Goal: Transaction & Acquisition: Purchase product/service

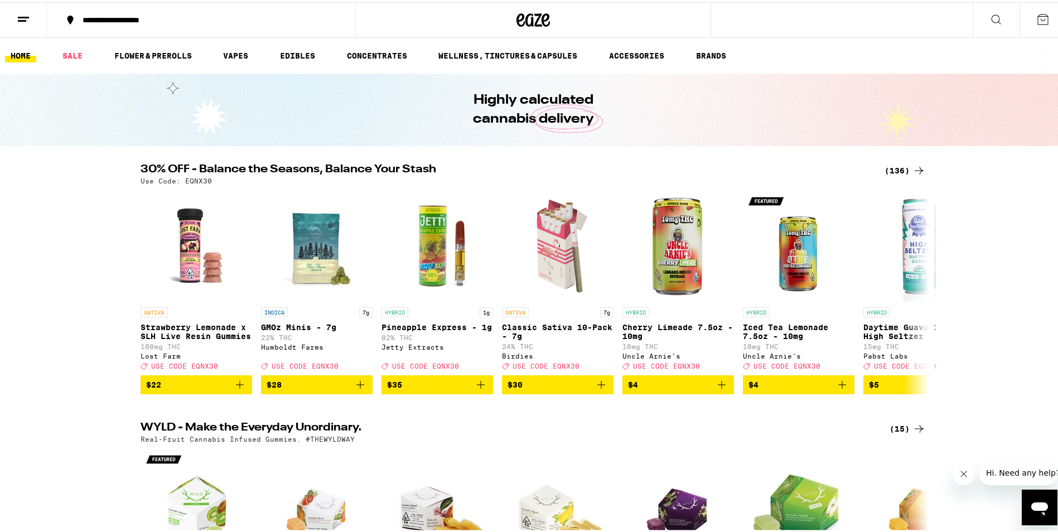
click at [907, 166] on div "(136)" at bounding box center [905, 168] width 41 height 13
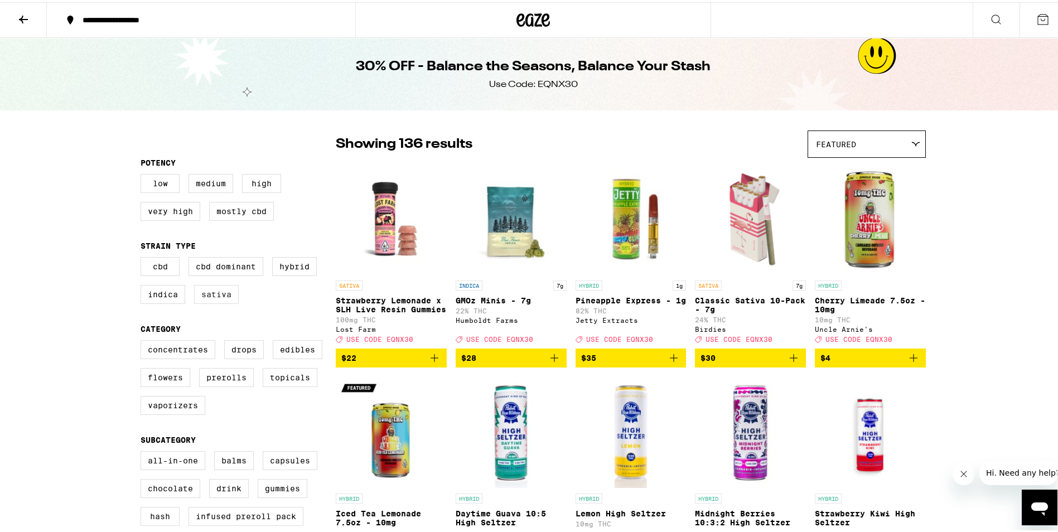
click at [201, 302] on label "Sativa" at bounding box center [216, 292] width 45 height 19
click at [143, 257] on input "Sativa" at bounding box center [143, 257] width 1 height 1
checkbox input "true"
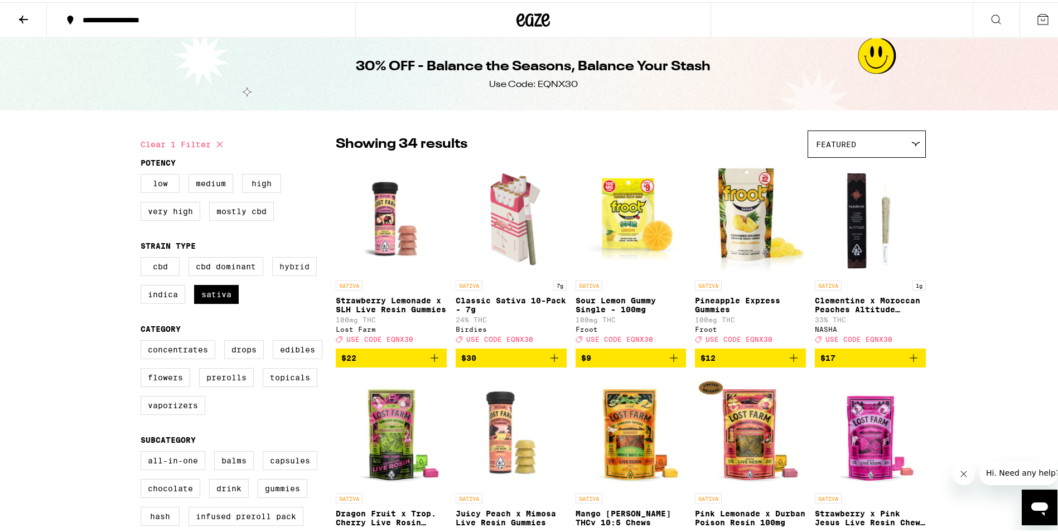
click at [272, 272] on label "Hybrid" at bounding box center [294, 264] width 45 height 19
click at [143, 257] on input "Hybrid" at bounding box center [143, 257] width 1 height 1
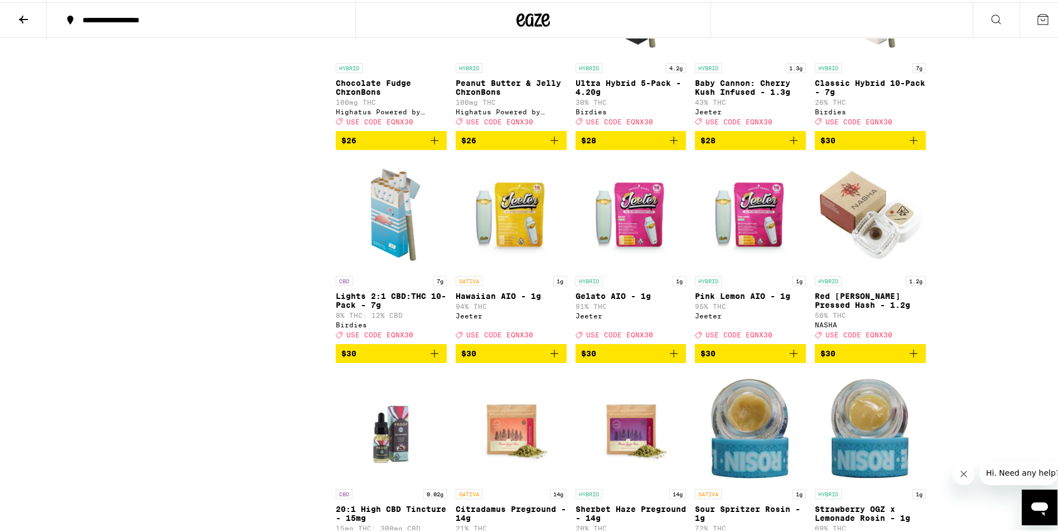
scroll to position [2398, 0]
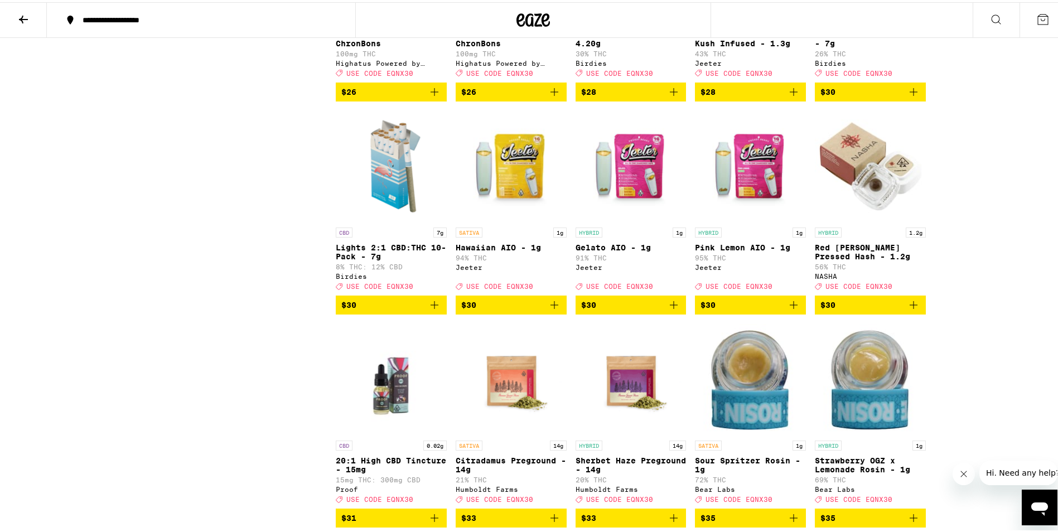
click at [548, 310] on icon "Add to bag" at bounding box center [554, 302] width 13 height 13
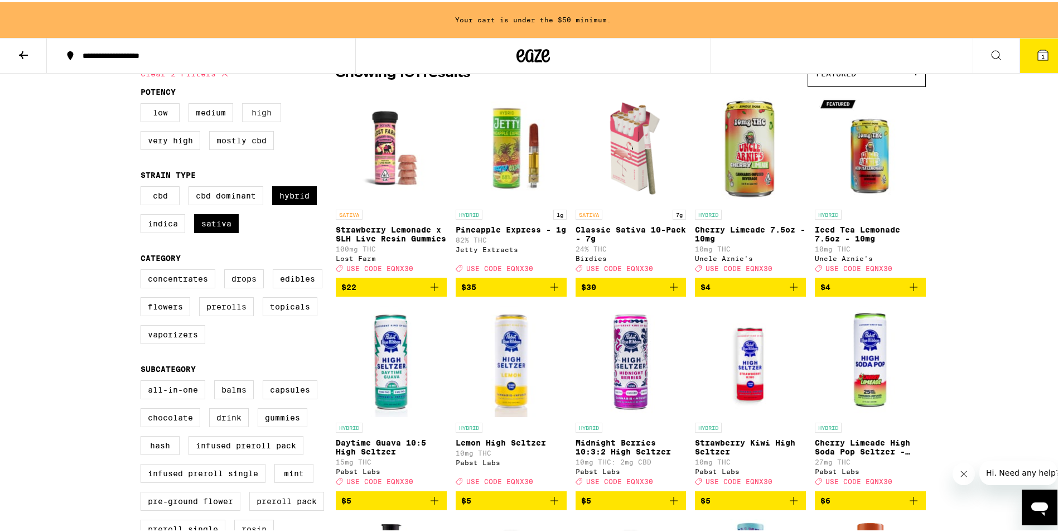
scroll to position [4, 0]
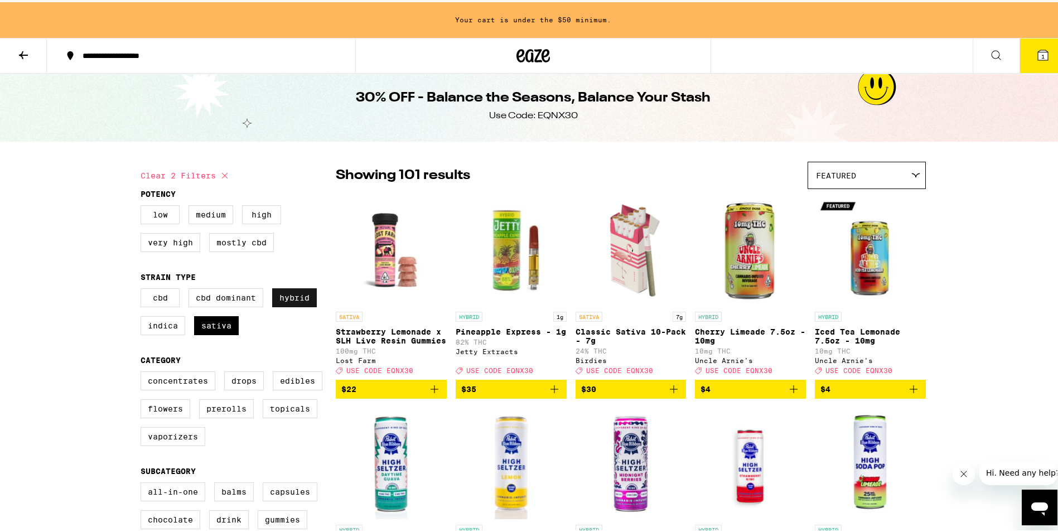
click at [302, 305] on label "Hybrid" at bounding box center [294, 295] width 45 height 19
click at [143, 288] on input "Hybrid" at bounding box center [143, 288] width 1 height 1
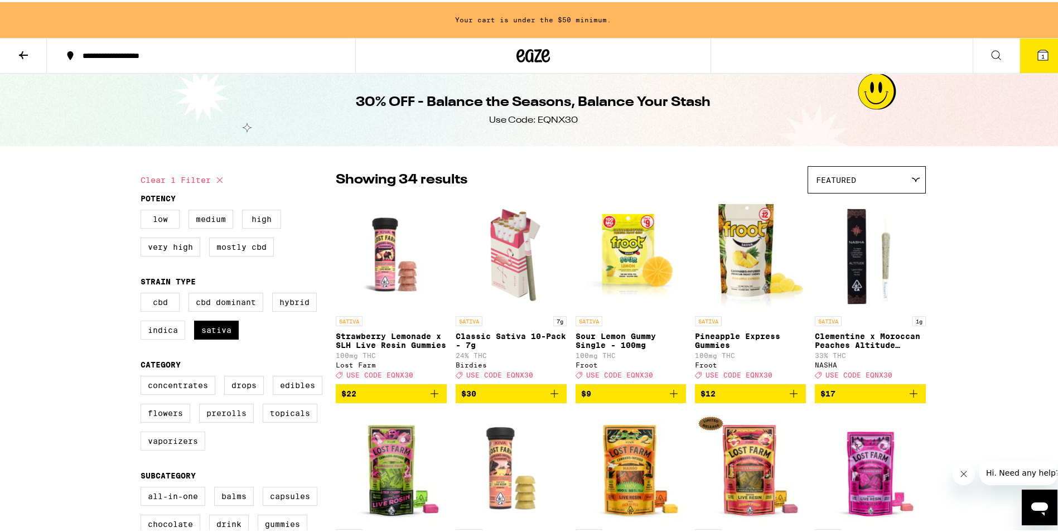
click at [288, 293] on fieldset "Strain Type CBD CBD Dominant Hybrid Indica Sativa" at bounding box center [238, 310] width 195 height 71
click at [293, 301] on label "Hybrid" at bounding box center [294, 300] width 45 height 19
click at [143, 293] on input "Hybrid" at bounding box center [143, 292] width 1 height 1
checkbox input "true"
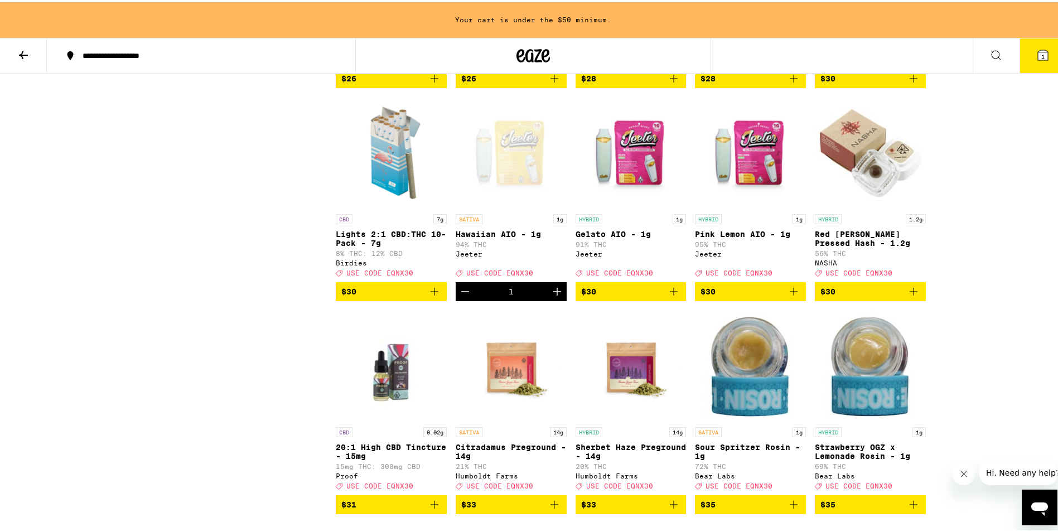
scroll to position [2454, 0]
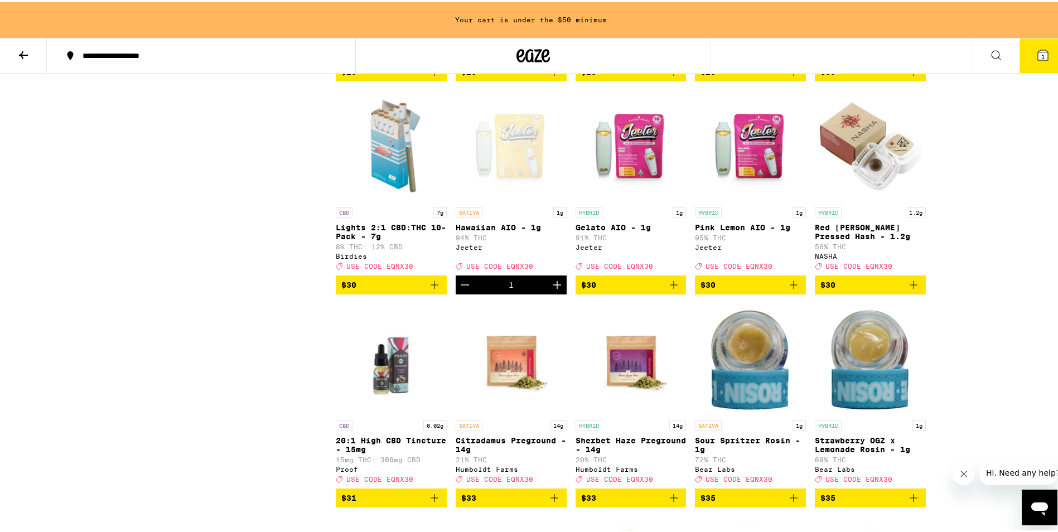
click at [670, 289] on icon "Add to bag" at bounding box center [673, 282] width 13 height 13
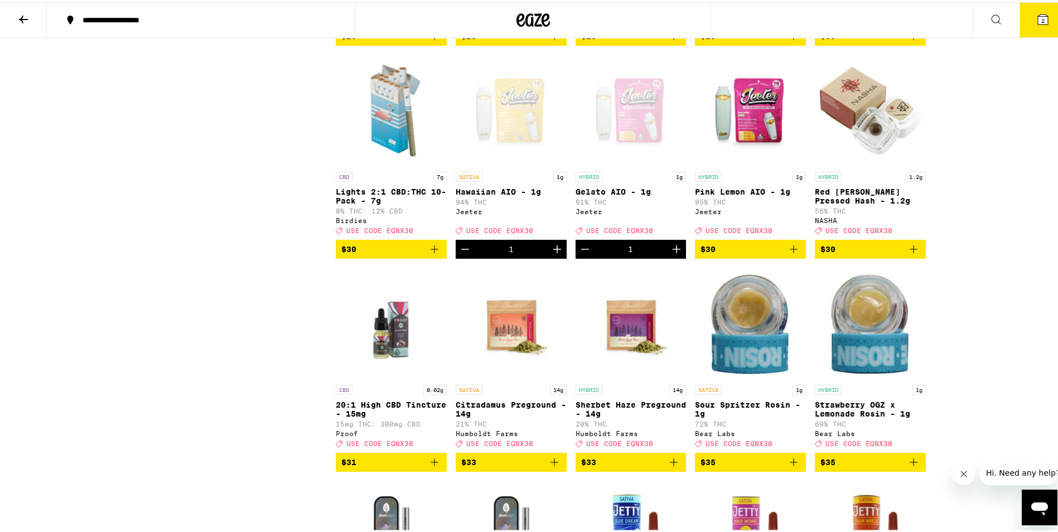
scroll to position [2418, 0]
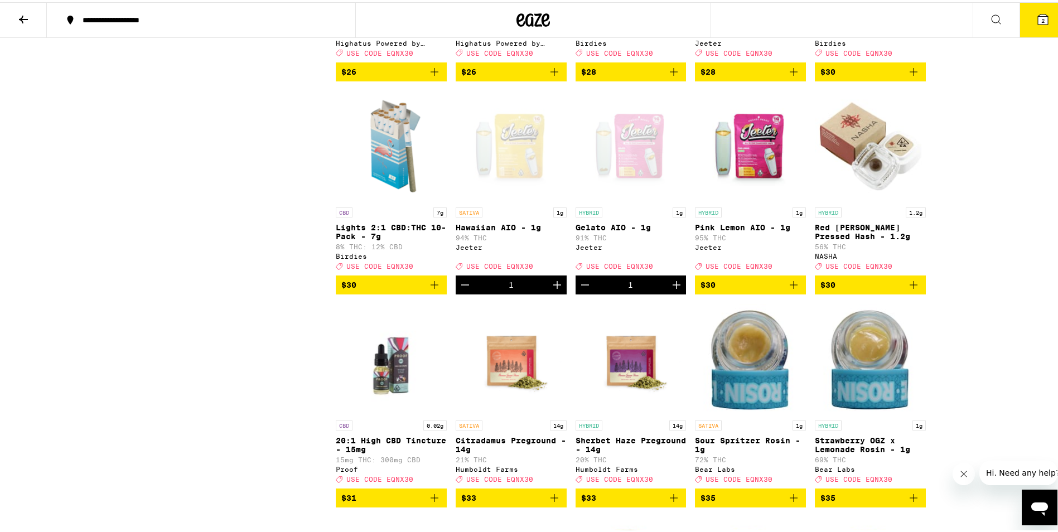
click at [796, 289] on icon "Add to bag" at bounding box center [793, 282] width 13 height 13
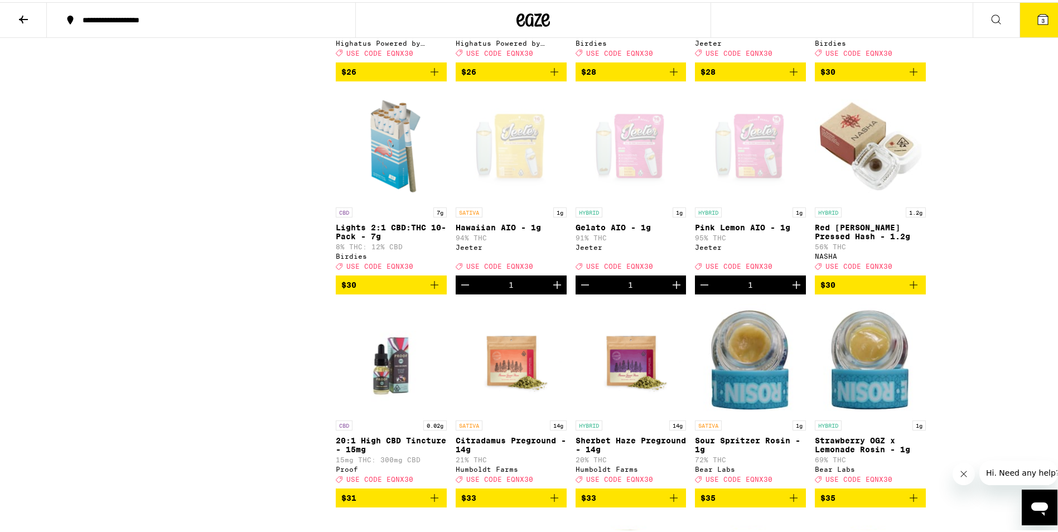
click at [1042, 8] on button "3" at bounding box center [1042, 18] width 47 height 35
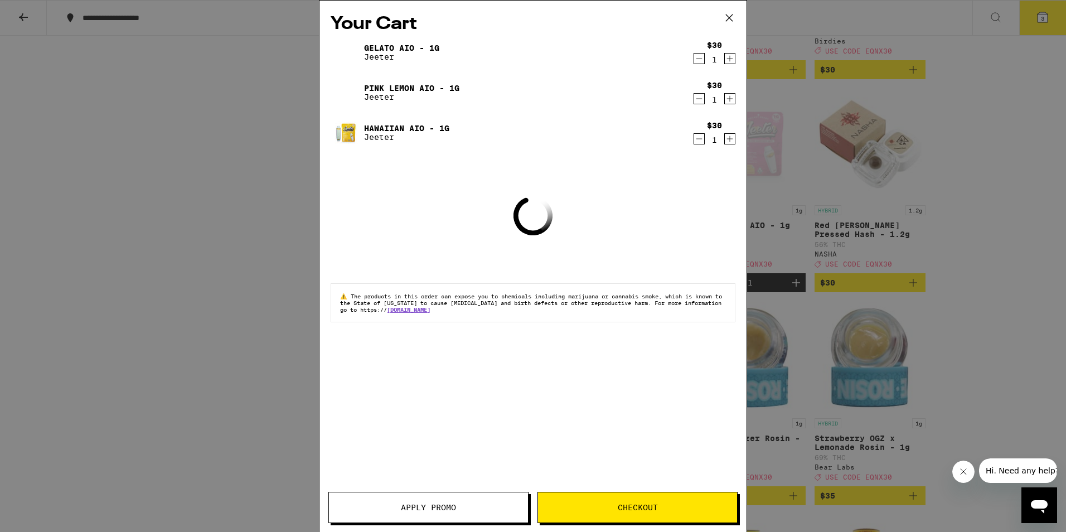
click at [467, 526] on div "Apply Promo Checkout" at bounding box center [533, 512] width 427 height 40
click at [480, 502] on button "Apply Promo" at bounding box center [428, 507] width 200 height 31
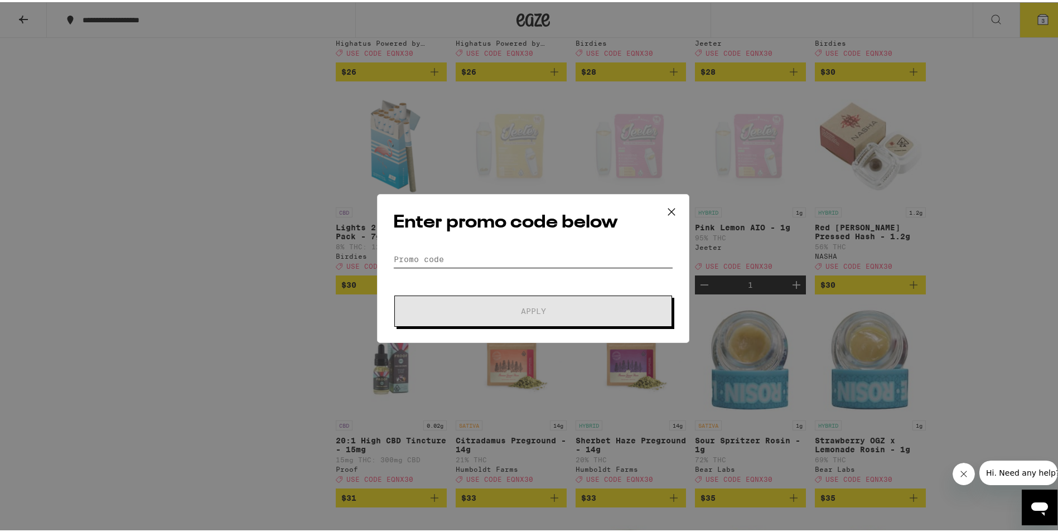
click at [427, 255] on input "Promo Code" at bounding box center [533, 257] width 280 height 17
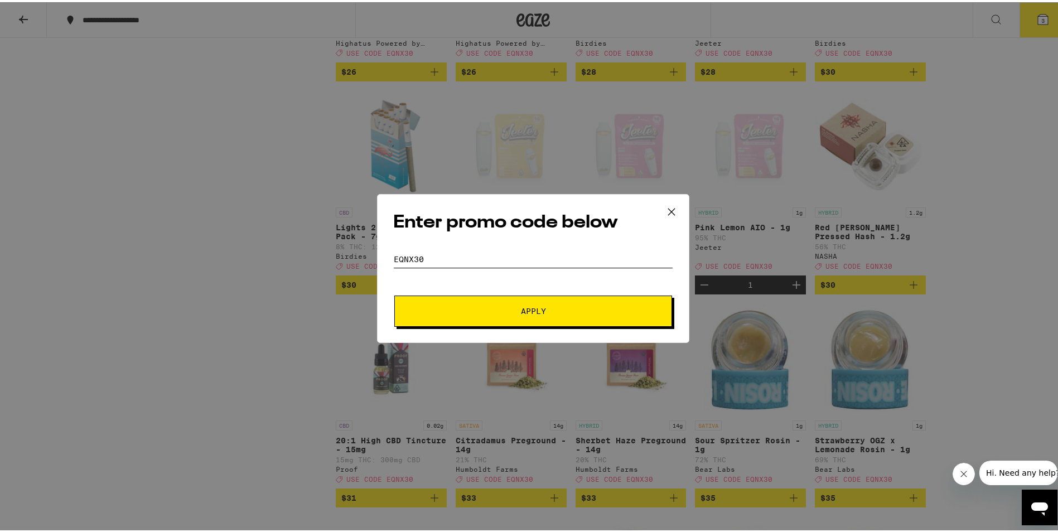
type input "EQNX30"
click at [513, 313] on button "Apply" at bounding box center [533, 308] width 278 height 31
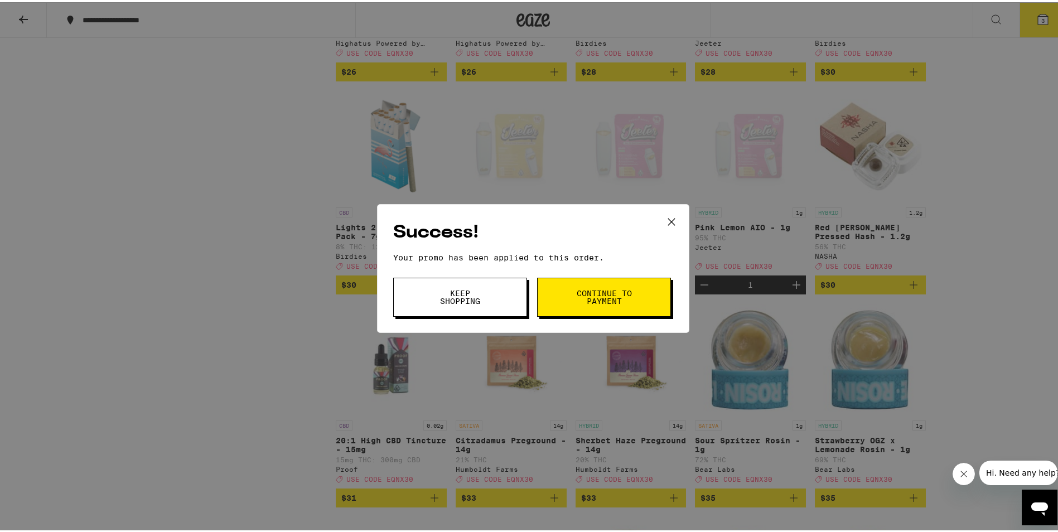
click at [628, 308] on button "Continue to payment" at bounding box center [604, 295] width 134 height 39
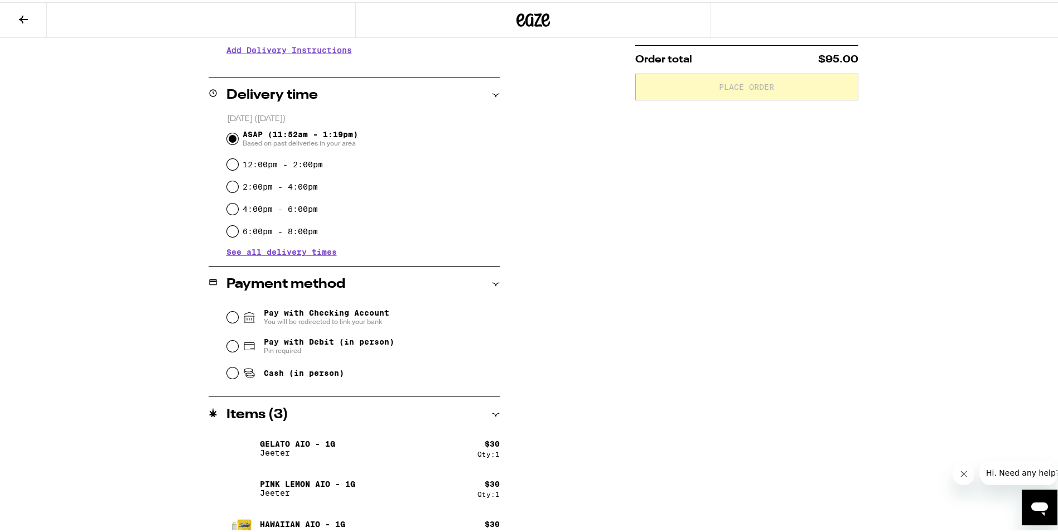
scroll to position [255, 0]
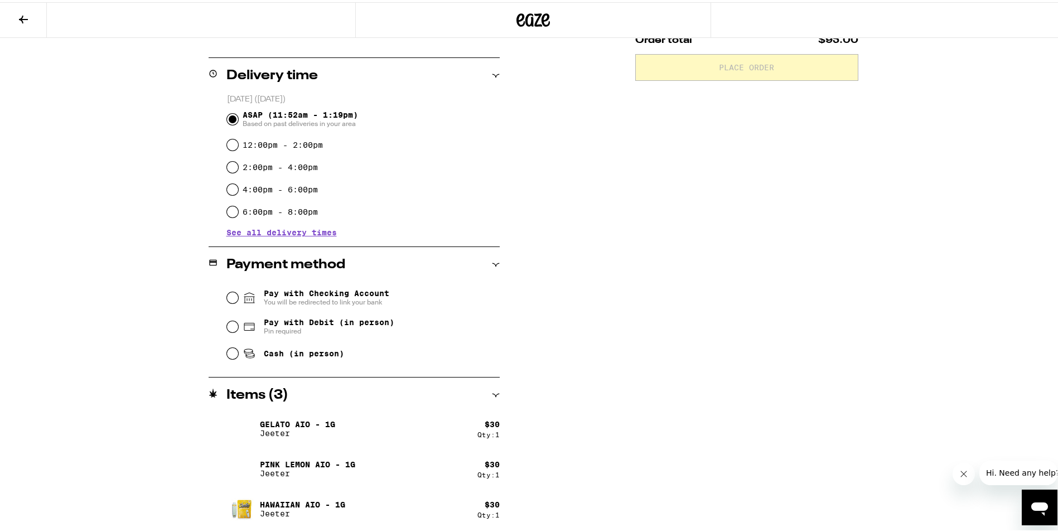
click at [20, 15] on icon at bounding box center [23, 17] width 13 height 13
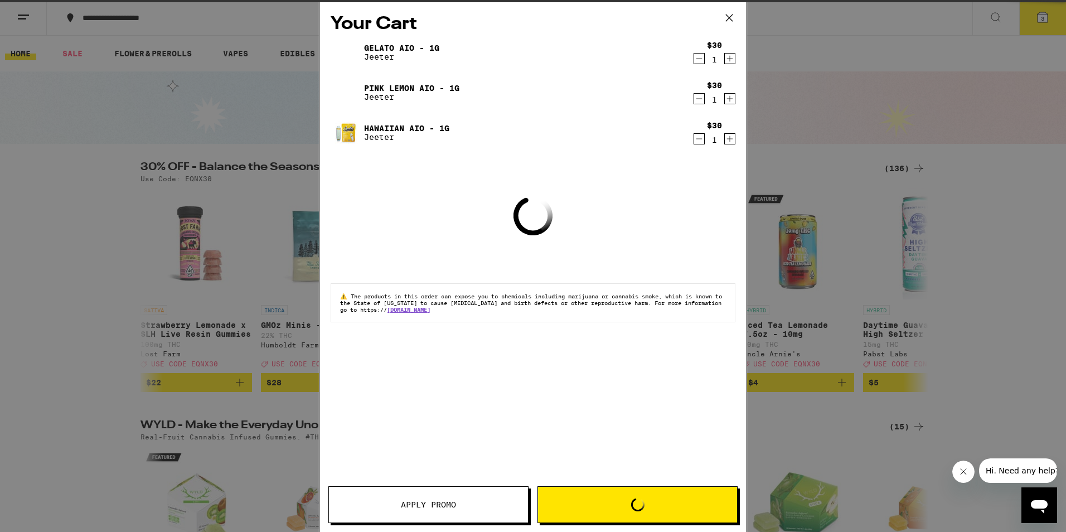
click at [723, 18] on icon at bounding box center [729, 17] width 17 height 17
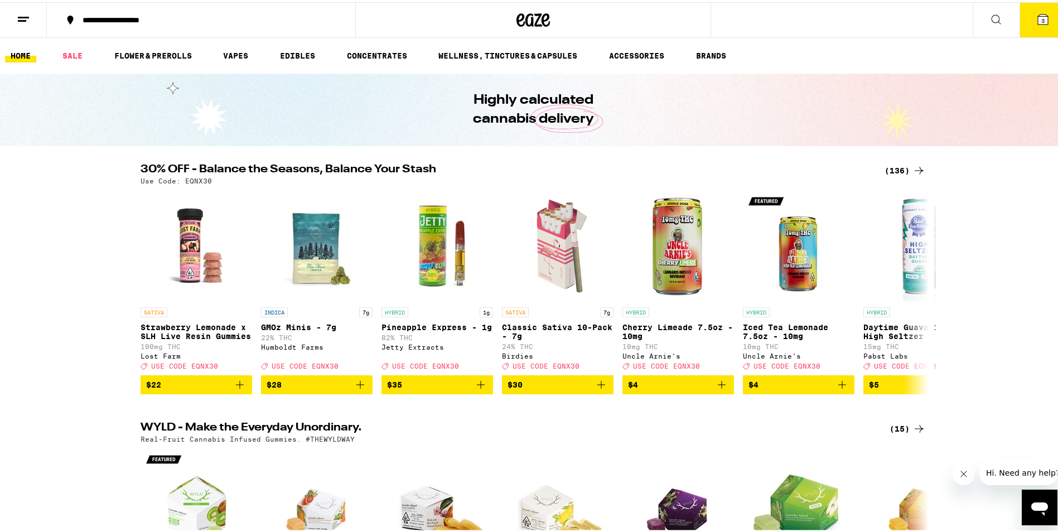
click at [920, 166] on icon at bounding box center [918, 168] width 13 height 13
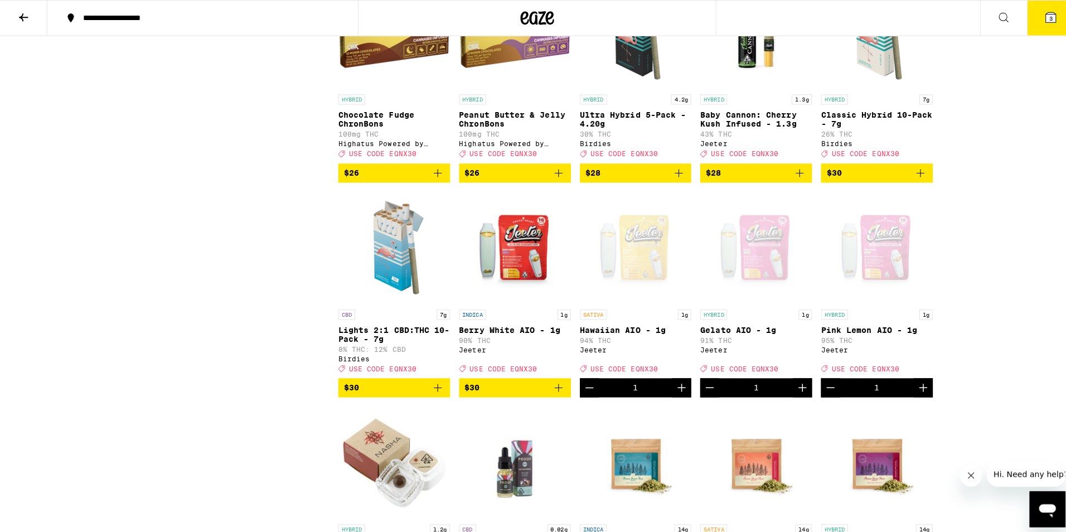
scroll to position [3067, 0]
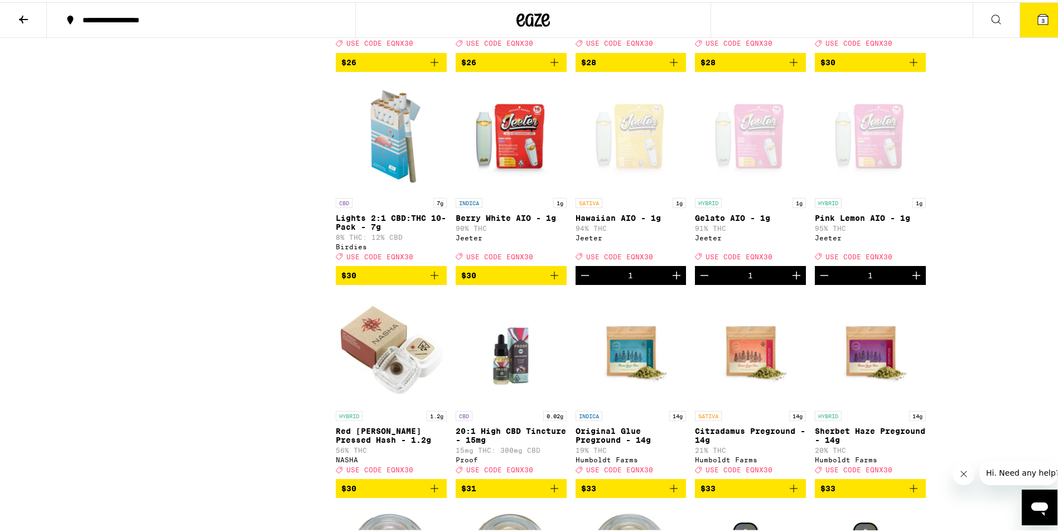
click at [1038, 18] on icon at bounding box center [1043, 17] width 10 height 10
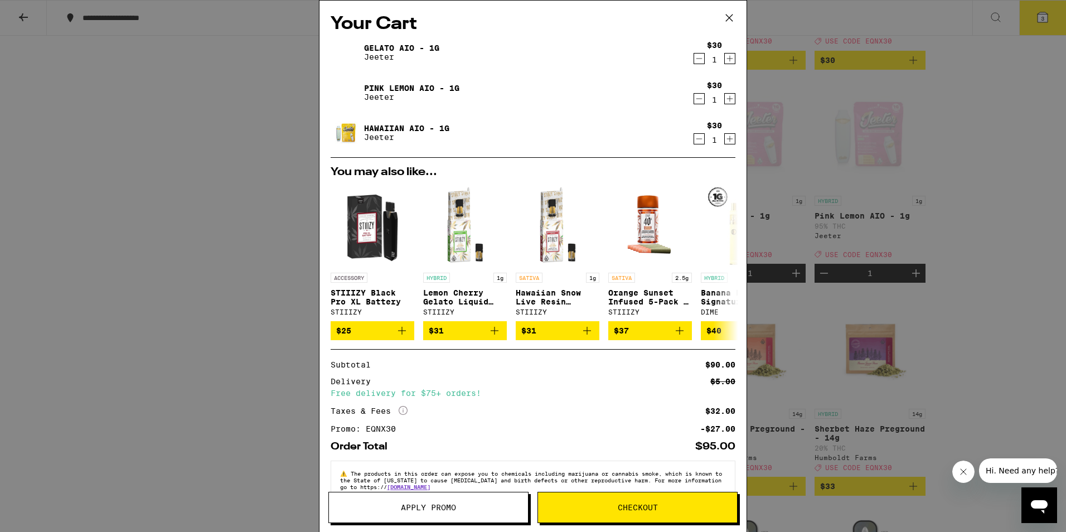
click at [697, 59] on icon "Decrement" at bounding box center [700, 59] width 6 height 0
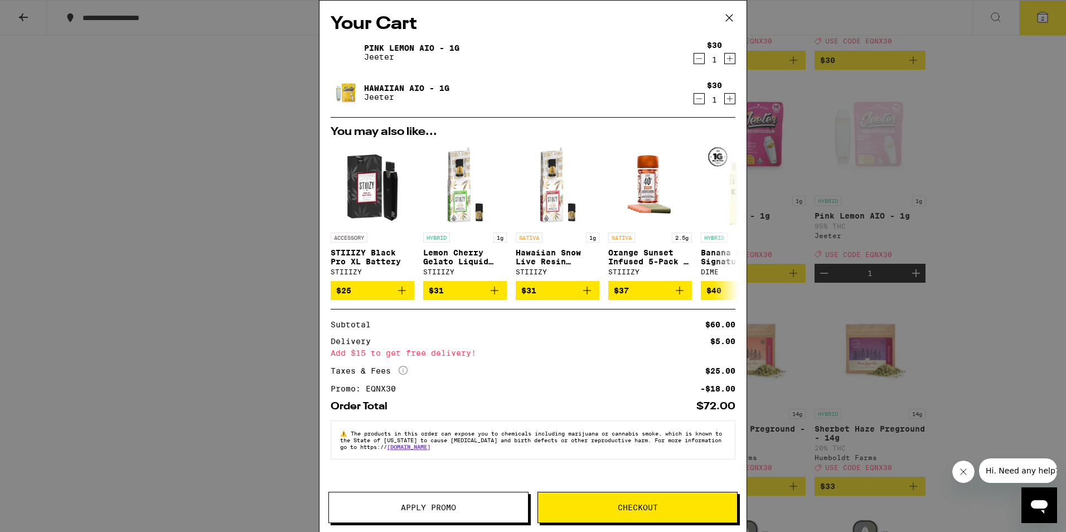
click at [637, 509] on span "Checkout" at bounding box center [638, 508] width 40 height 8
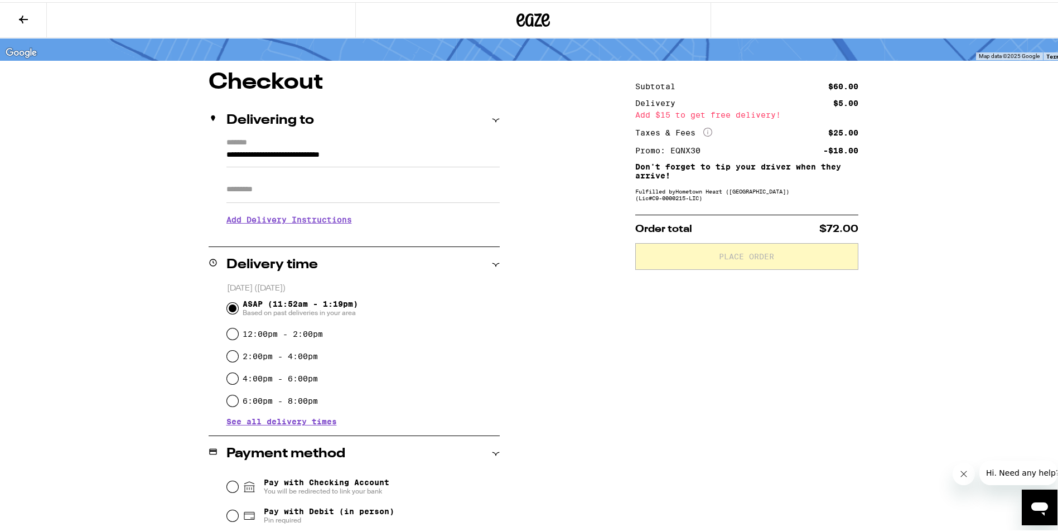
scroll to position [215, 0]
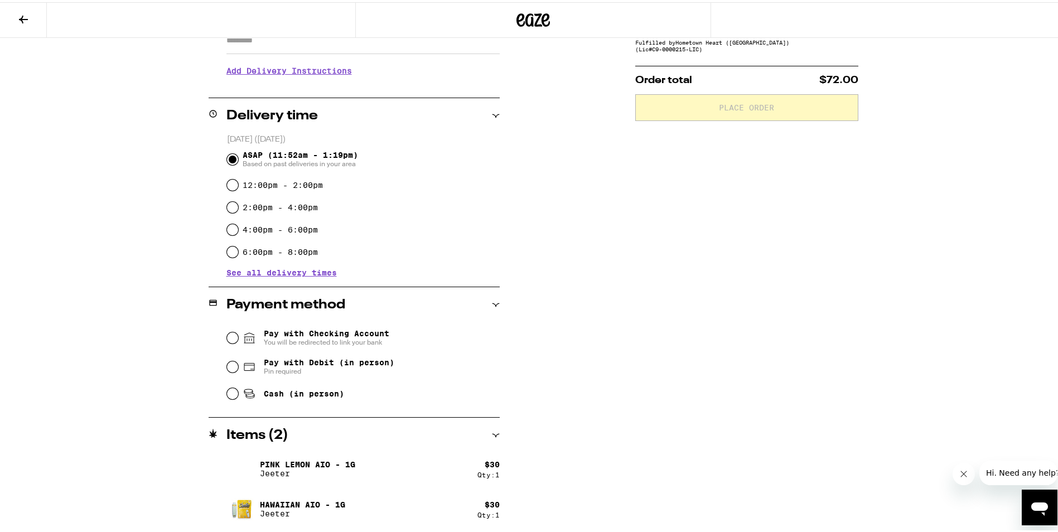
click at [323, 396] on span "Cash (in person)" at bounding box center [304, 391] width 80 height 9
click at [238, 397] on input "Cash (in person)" at bounding box center [232, 391] width 11 height 11
radio input "true"
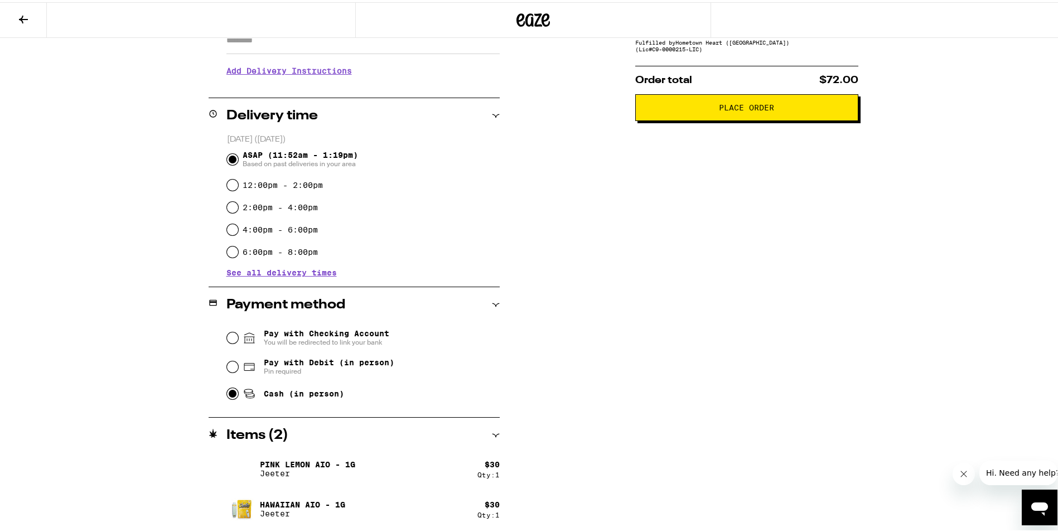
click at [736, 117] on button "Place Order" at bounding box center [746, 105] width 223 height 27
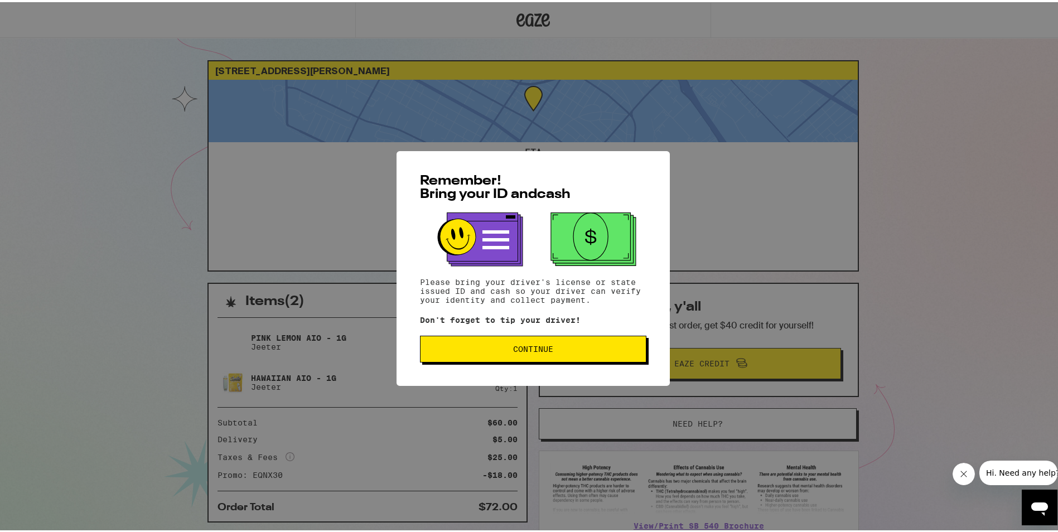
click at [615, 349] on span "Continue" at bounding box center [532, 347] width 207 height 8
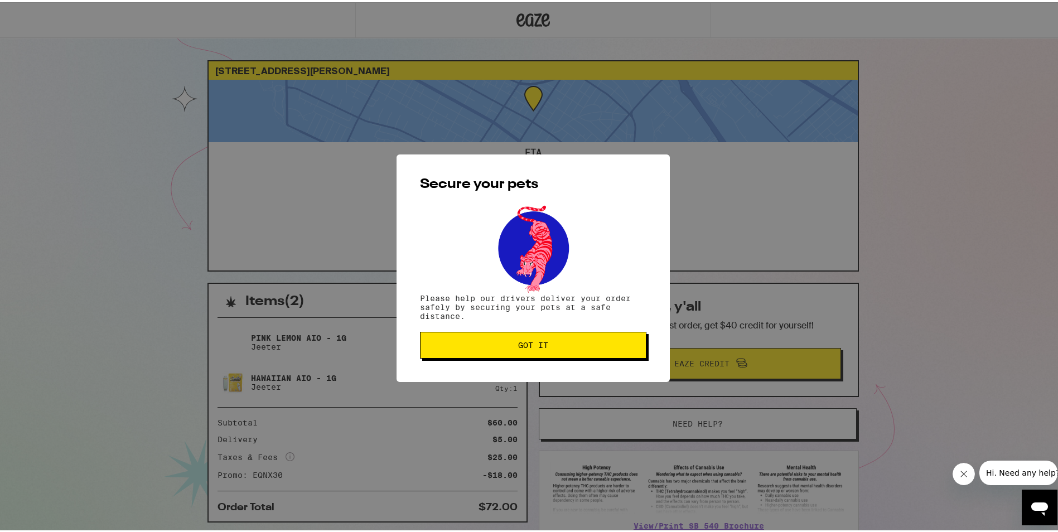
click at [543, 353] on button "Got it" at bounding box center [533, 343] width 226 height 27
